Goal: Task Accomplishment & Management: Complete application form

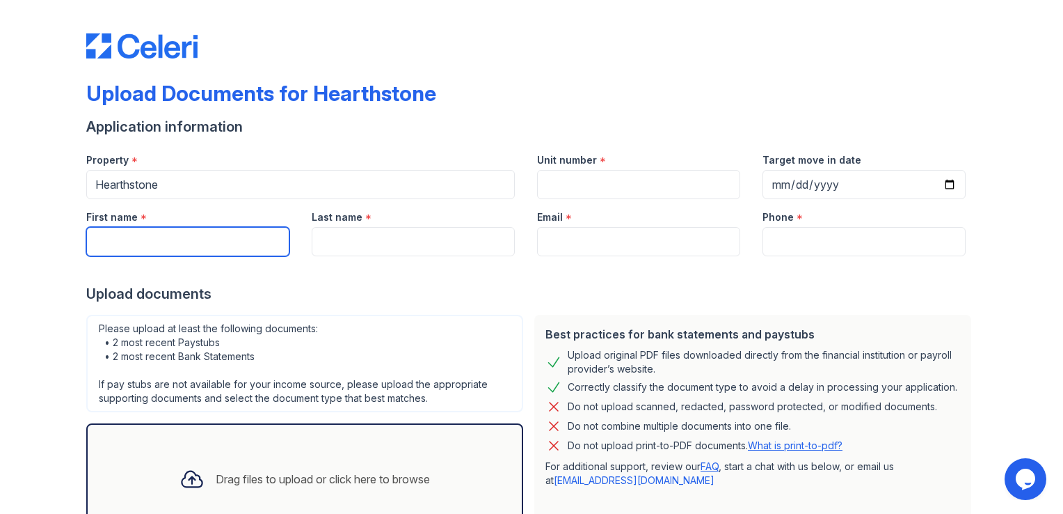
click at [96, 241] on input "First name" at bounding box center [187, 241] width 203 height 29
type input "[PERSON_NAME]"
type input "1229"
type input "[DATE]"
type input "[PERSON_NAME]"
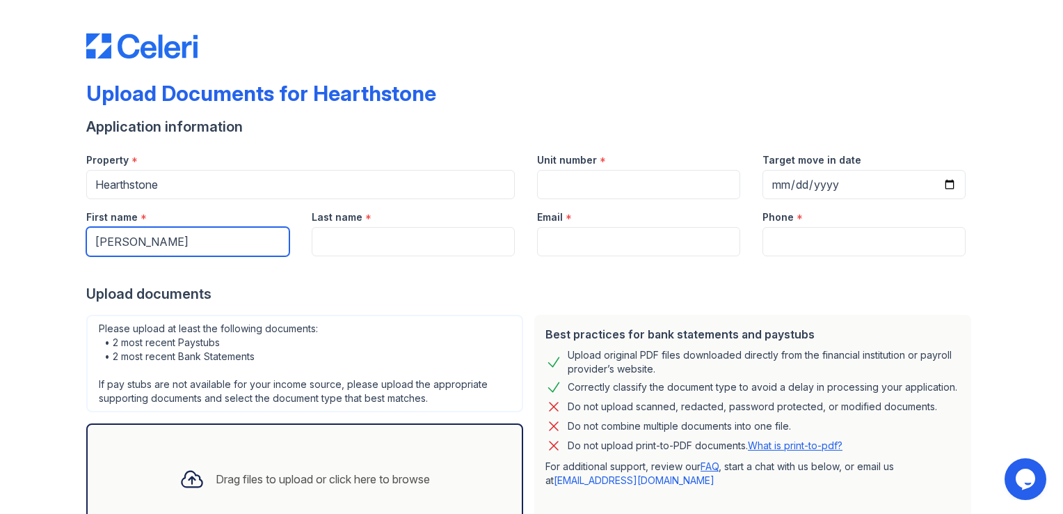
type input "[EMAIL_ADDRESS][PERSON_NAME][DOMAIN_NAME]"
type input "3478025108"
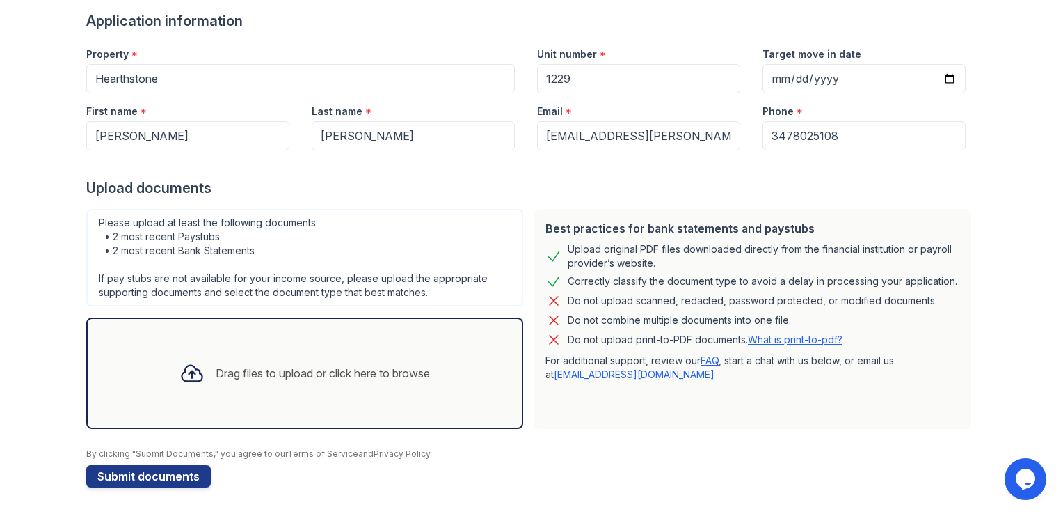
click at [234, 372] on div "Drag files to upload or click here to browse" at bounding box center [323, 373] width 214 height 17
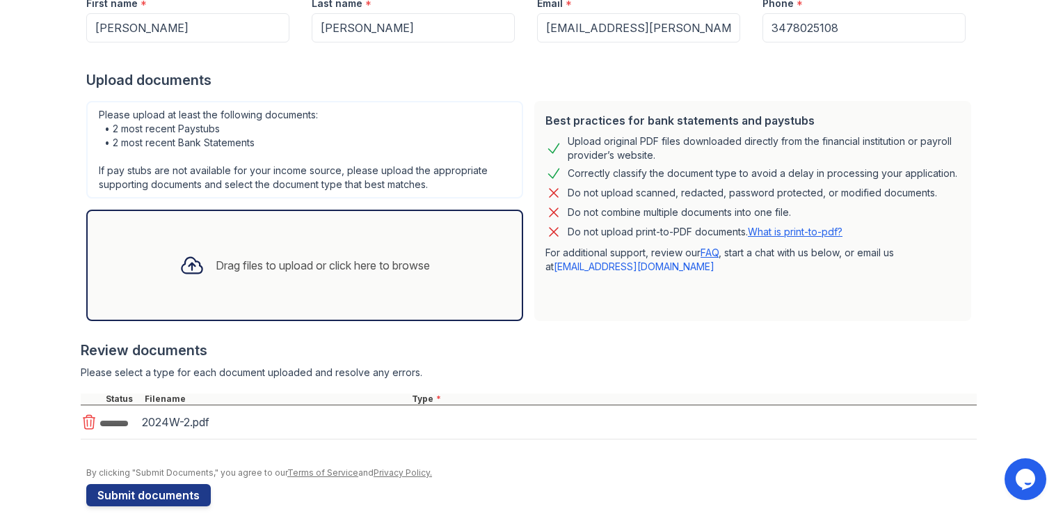
scroll to position [232, 0]
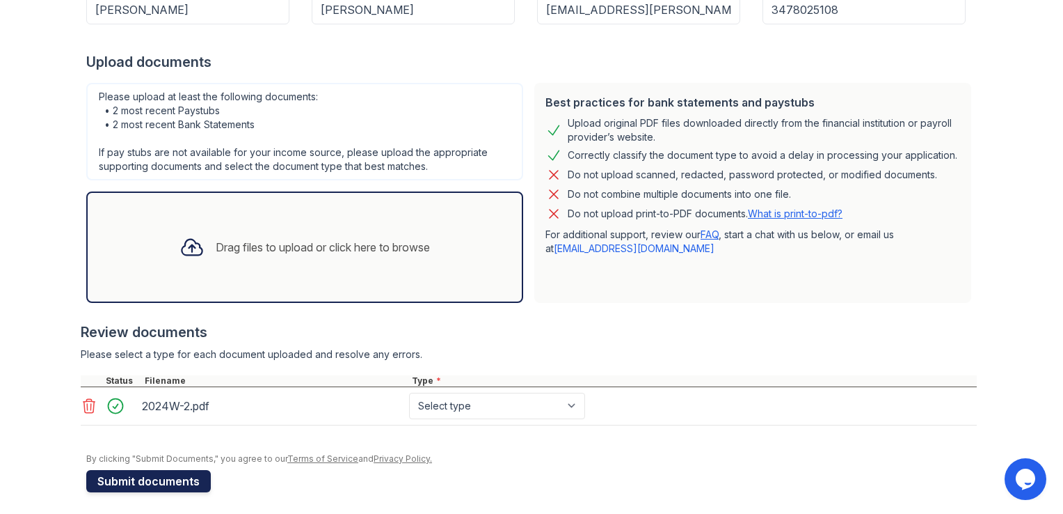
click at [136, 479] on button "Submit documents" at bounding box center [148, 481] width 125 height 22
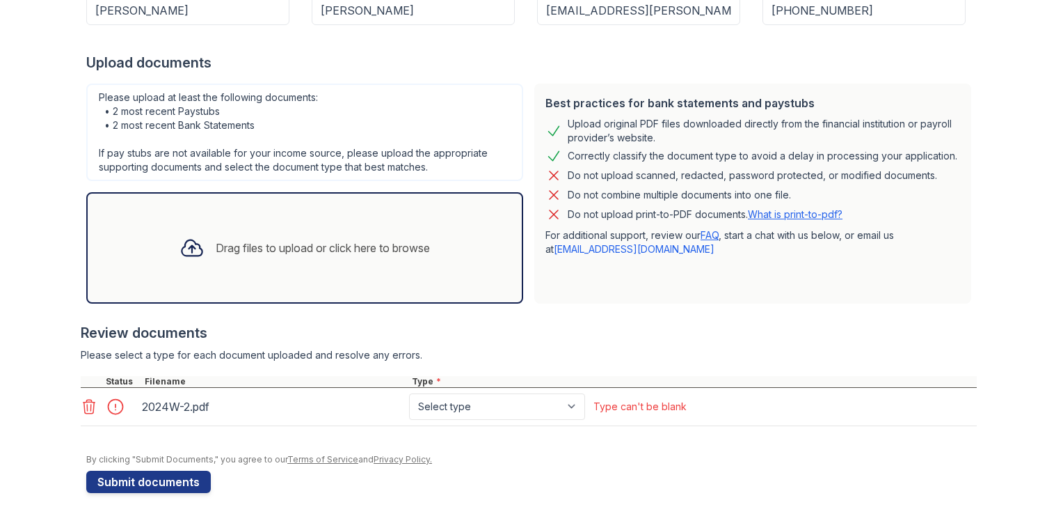
scroll to position [275, 0]
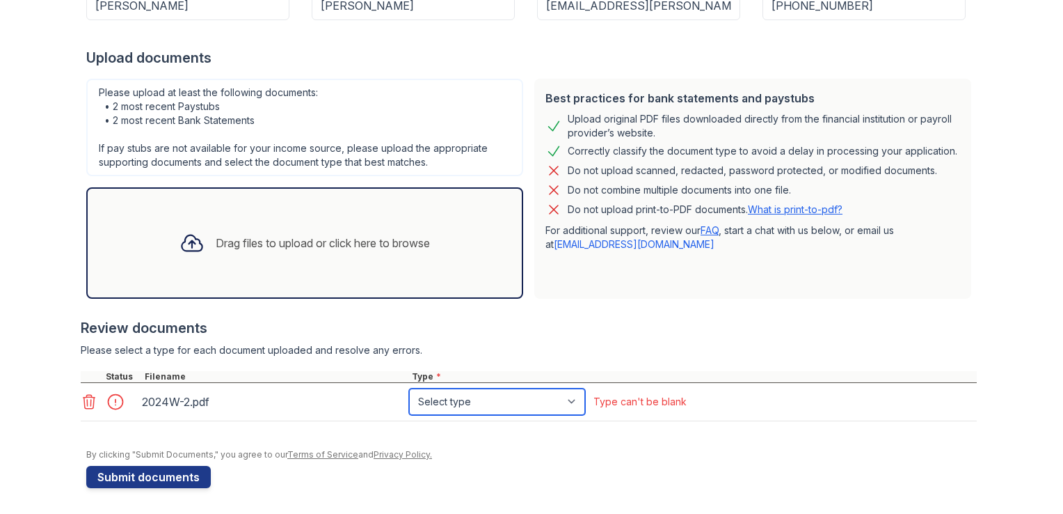
click at [486, 399] on select "Select type Paystub Bank Statement Offer Letter Tax Documents Benefit Award Let…" at bounding box center [497, 401] width 176 height 26
select select "tax_documents"
click at [409, 388] on select "Select type Paystub Bank Statement Offer Letter Tax Documents Benefit Award Let…" at bounding box center [497, 401] width 176 height 26
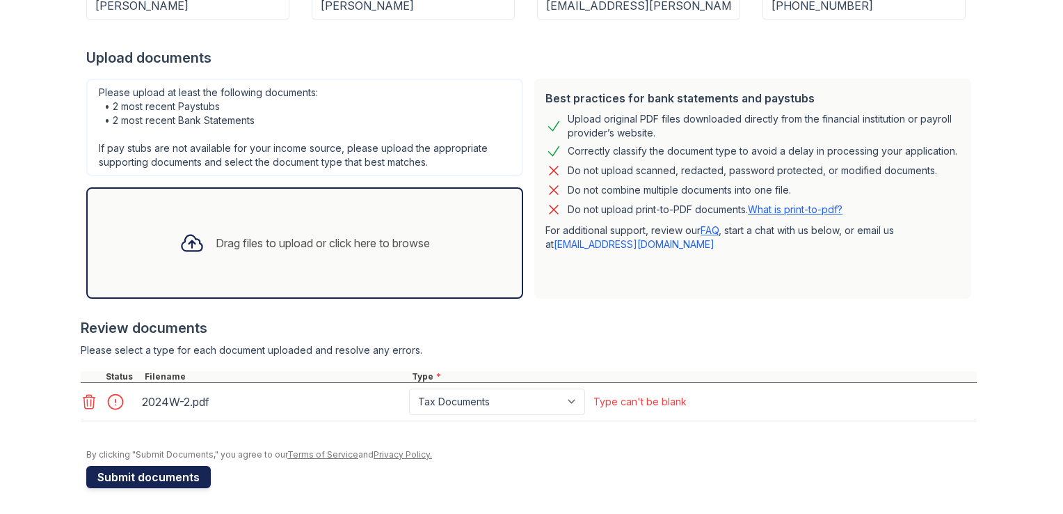
click at [168, 471] on button "Submit documents" at bounding box center [148, 477] width 125 height 22
